Goal: Task Accomplishment & Management: Manage account settings

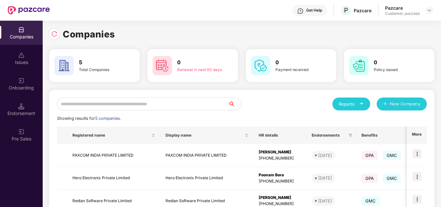
scroll to position [52, 0]
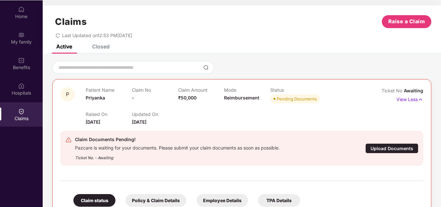
scroll to position [88, 0]
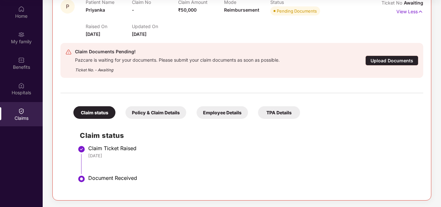
click at [411, 140] on h2 "Claim status" at bounding box center [248, 135] width 337 height 11
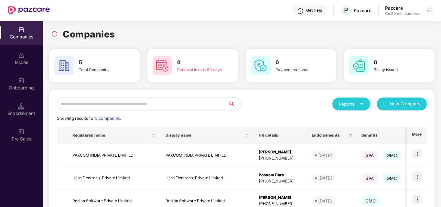
scroll to position [88, 0]
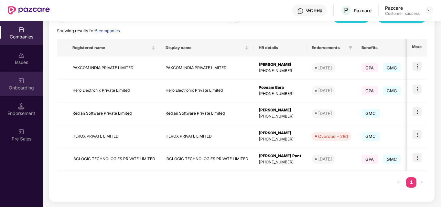
click at [26, 85] on div "Onboarding" at bounding box center [21, 88] width 43 height 6
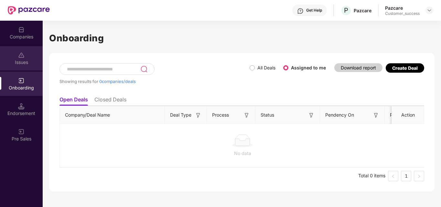
click at [32, 56] on div "Issues" at bounding box center [21, 58] width 43 height 24
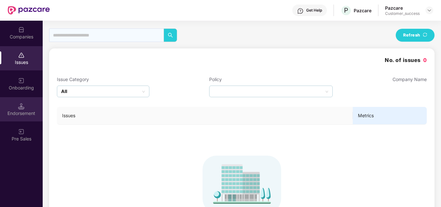
click at [28, 104] on div "Endorsement" at bounding box center [21, 109] width 43 height 24
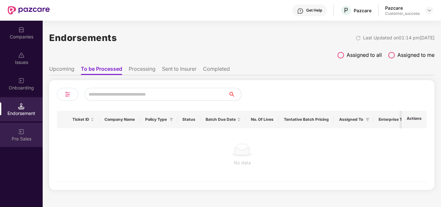
click at [26, 139] on div "Pre Sales" at bounding box center [21, 139] width 43 height 6
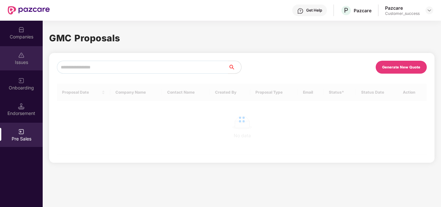
click at [28, 56] on div "Issues" at bounding box center [21, 58] width 43 height 24
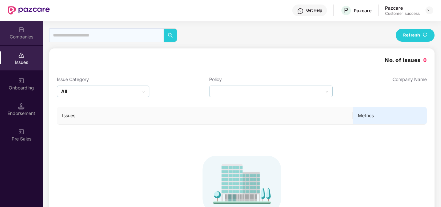
click at [29, 31] on div "Companies" at bounding box center [21, 33] width 43 height 24
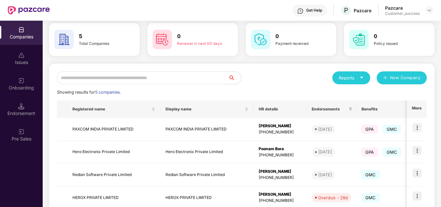
scroll to position [27, 0]
click at [416, 129] on img at bounding box center [417, 127] width 9 height 9
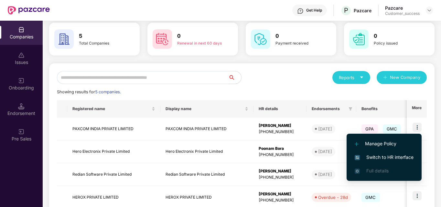
click at [397, 158] on span "Switch to HR interface" at bounding box center [384, 157] width 59 height 7
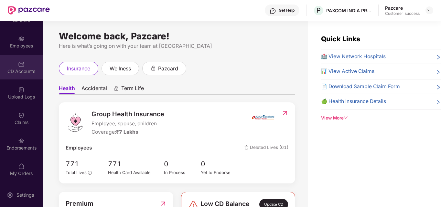
scroll to position [0, 0]
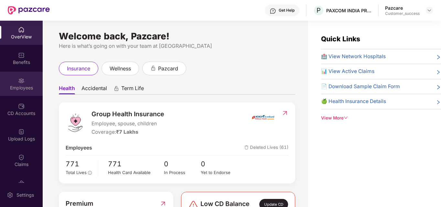
click at [26, 72] on div "Employees" at bounding box center [21, 84] width 43 height 24
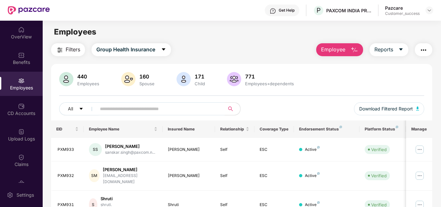
click at [120, 110] on input "text" at bounding box center [158, 109] width 116 height 10
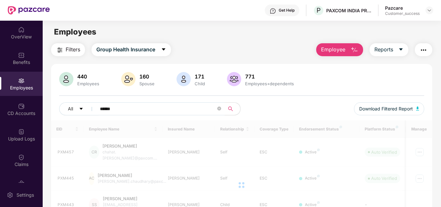
type input "******"
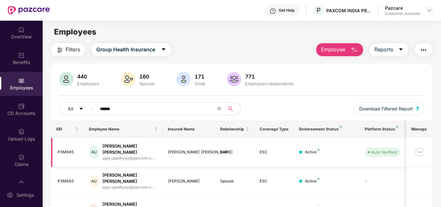
scroll to position [25, 0]
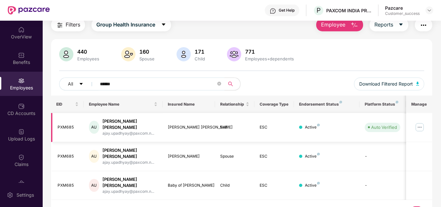
click at [421, 124] on img at bounding box center [420, 127] width 10 height 10
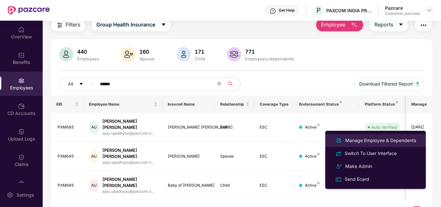
click at [388, 143] on div "Manage Employee & Dependents" at bounding box center [380, 140] width 73 height 7
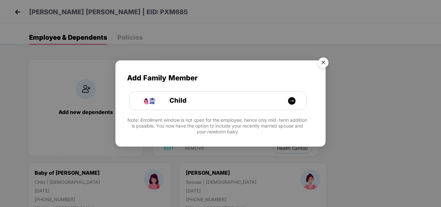
click at [325, 63] on img "Close" at bounding box center [324, 64] width 18 height 18
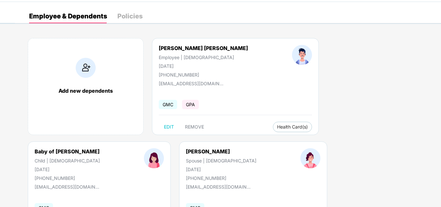
scroll to position [21, 0]
